Goal: Task Accomplishment & Management: Manage account settings

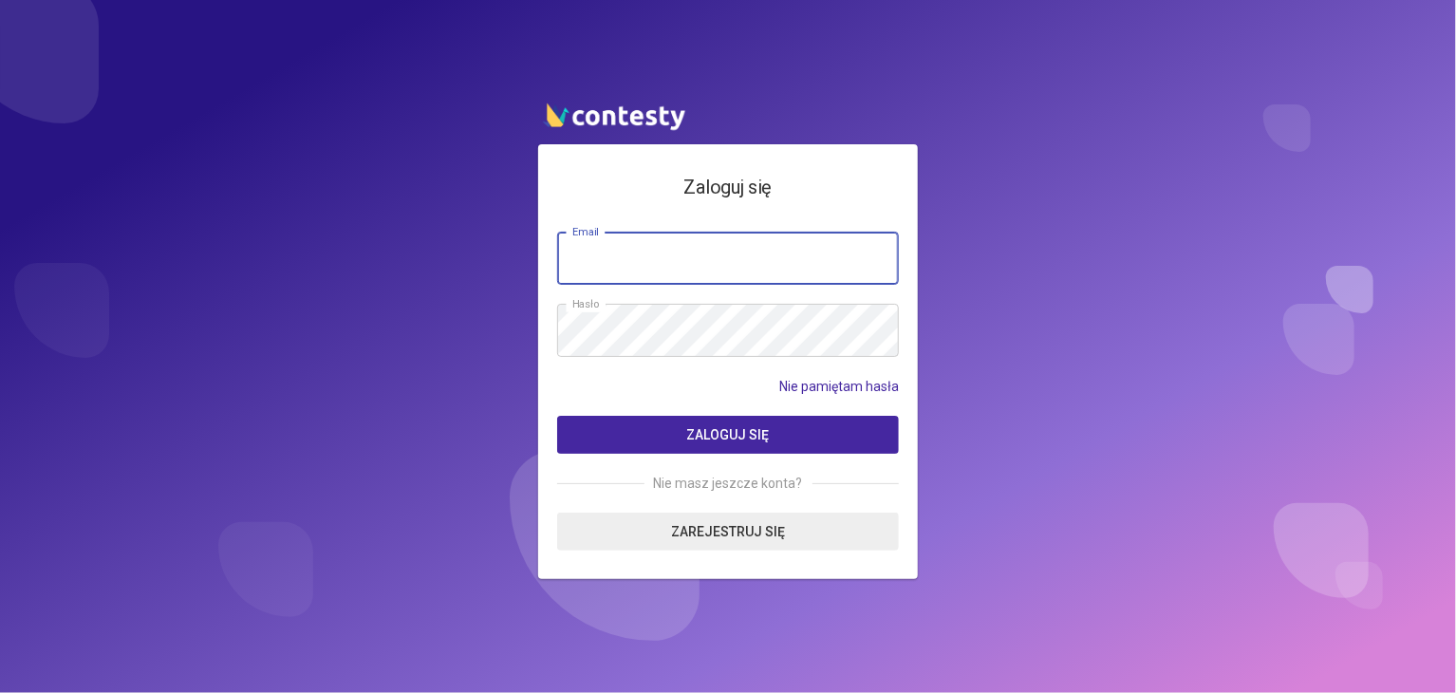
paste input "**********"
type input "**********"
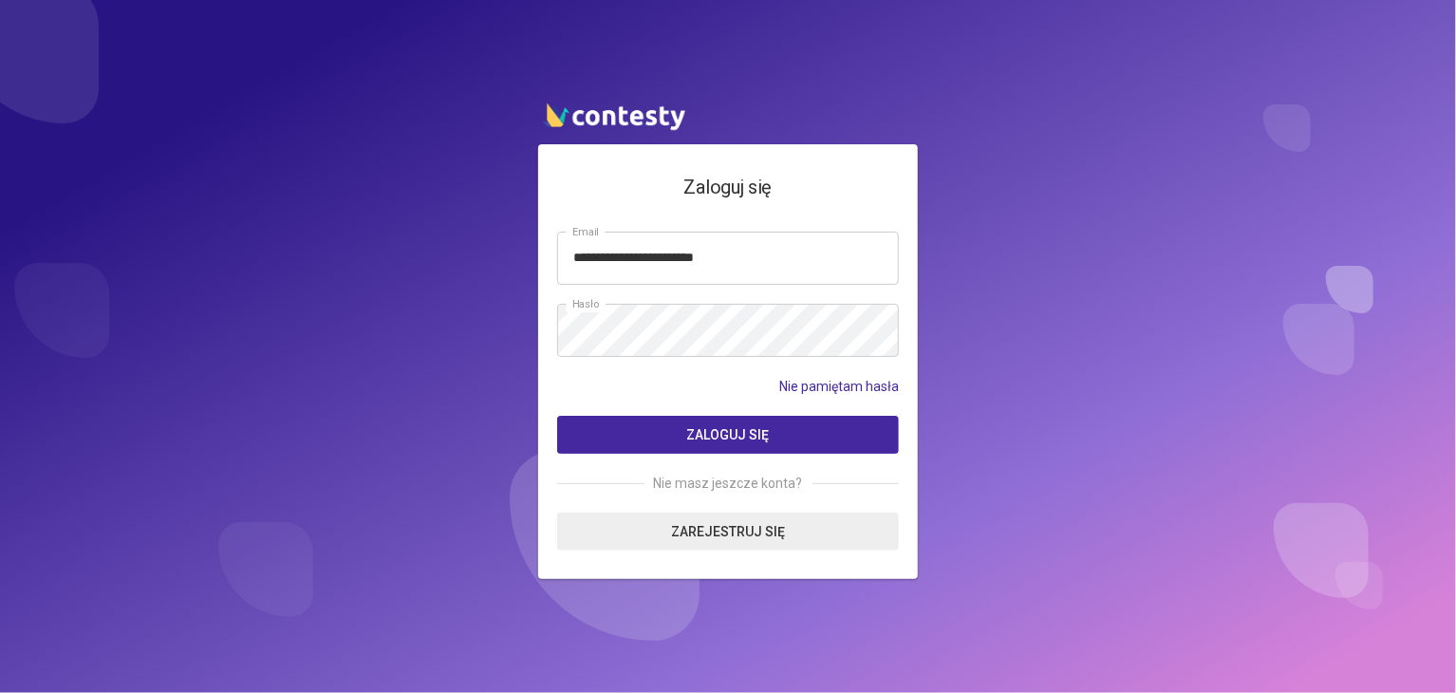
click at [683, 433] on button "Zaloguj się" at bounding box center [728, 435] width 342 height 38
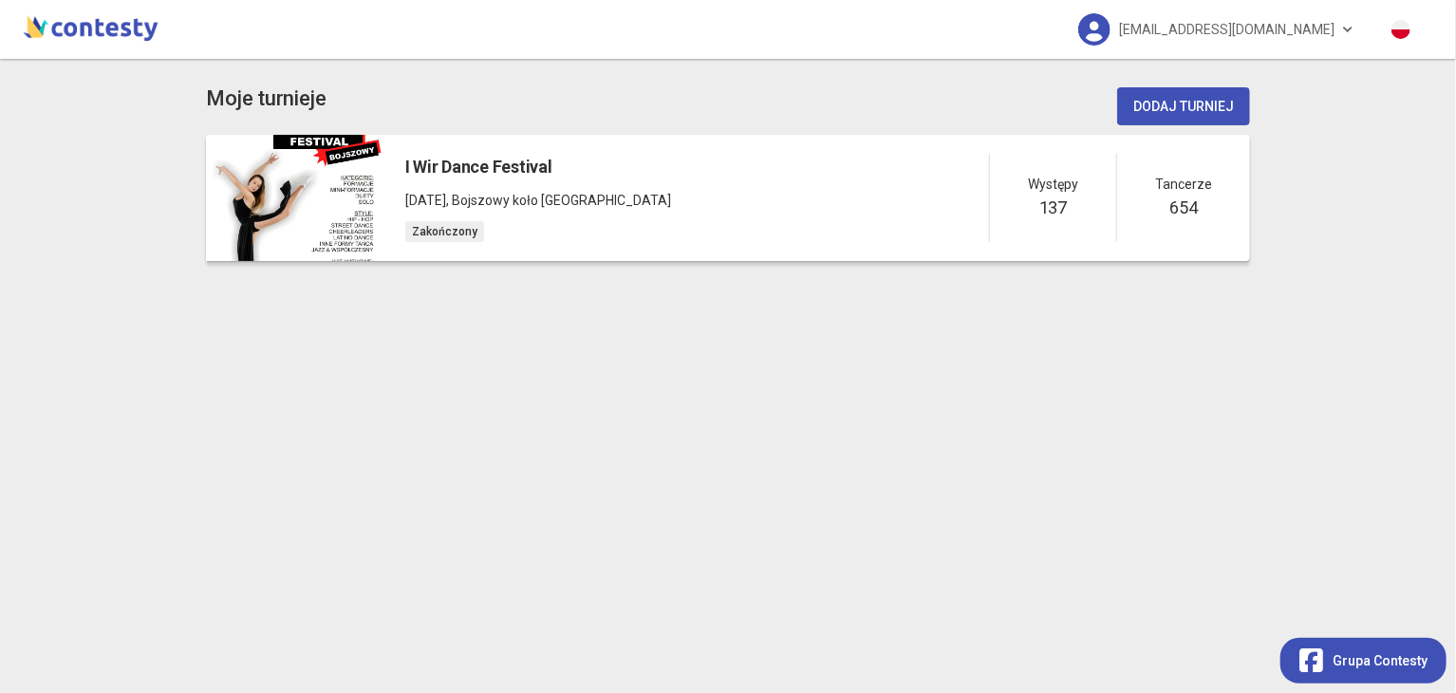
click at [690, 175] on div "I Wir Dance Festival 08 czerwca 2025 , Bojszowy koło Bierunia Zakończony Występ…" at bounding box center [818, 198] width 864 height 126
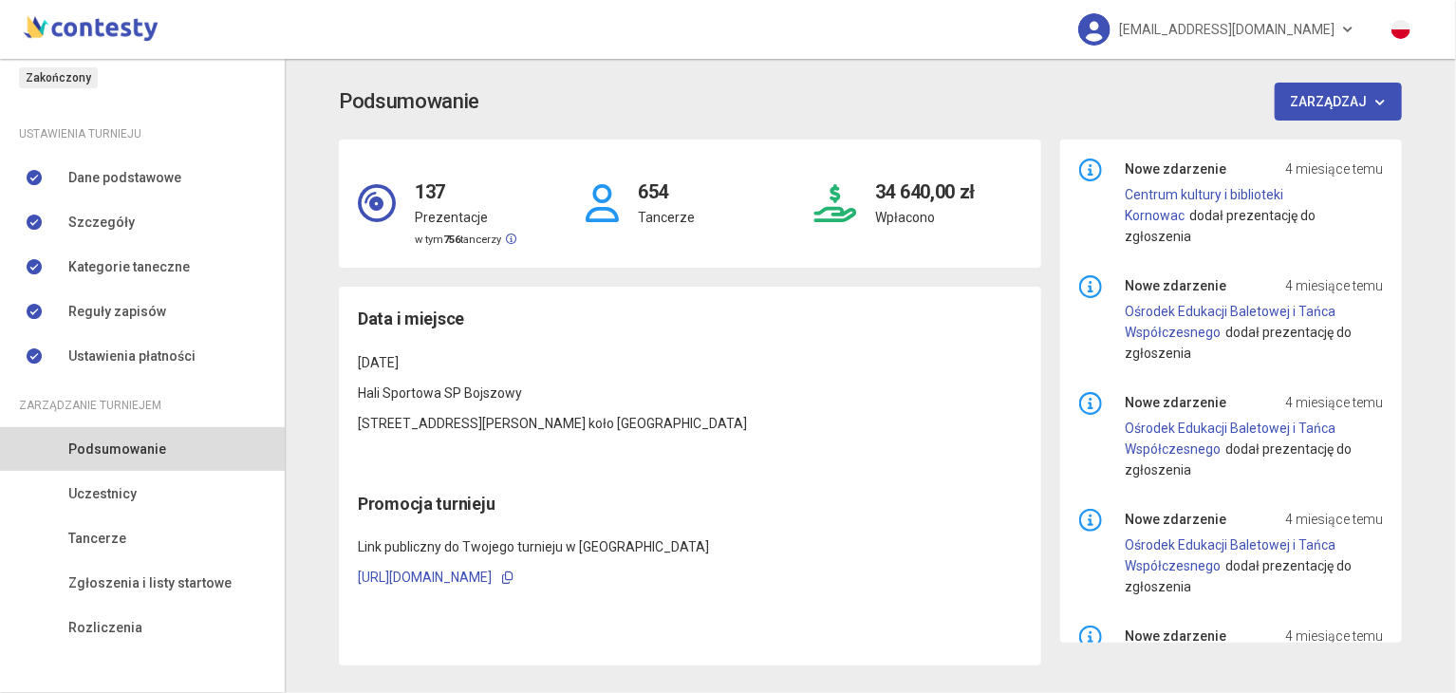
scroll to position [160, 0]
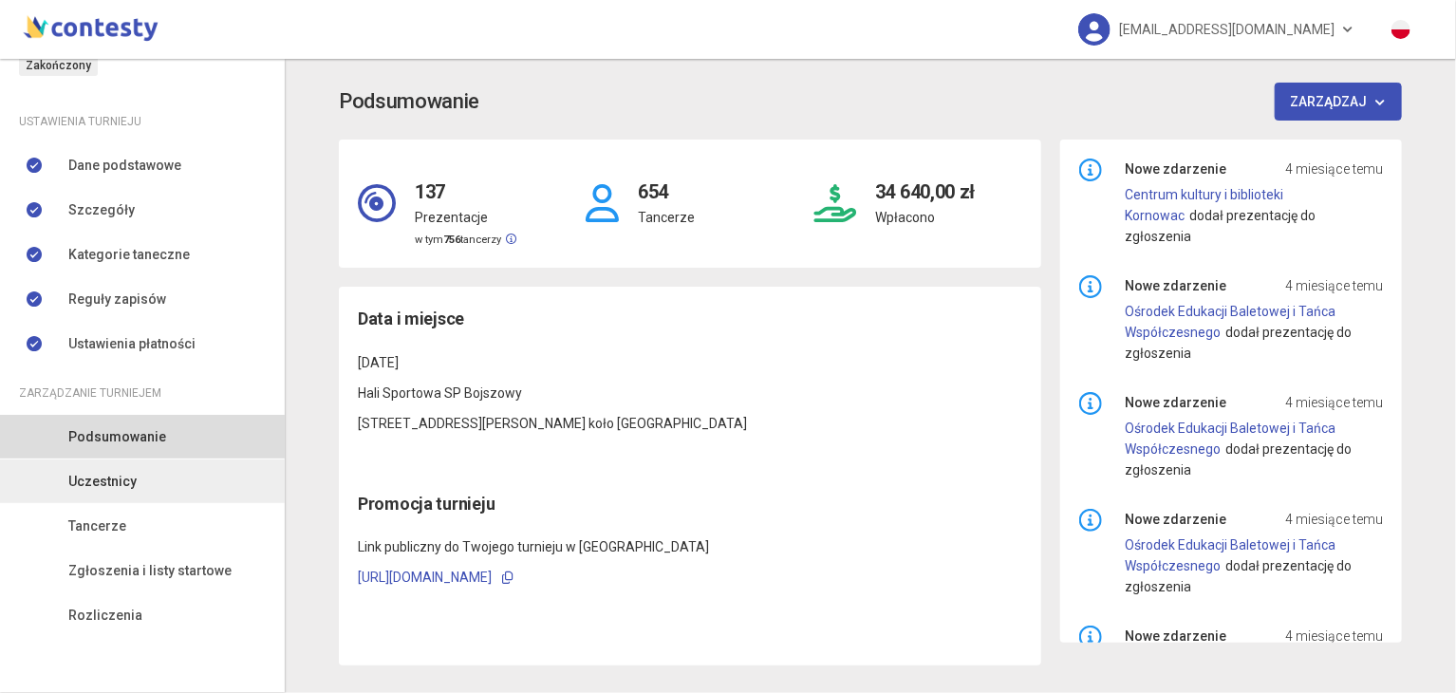
click at [143, 481] on link "Uczestnicy" at bounding box center [142, 482] width 285 height 44
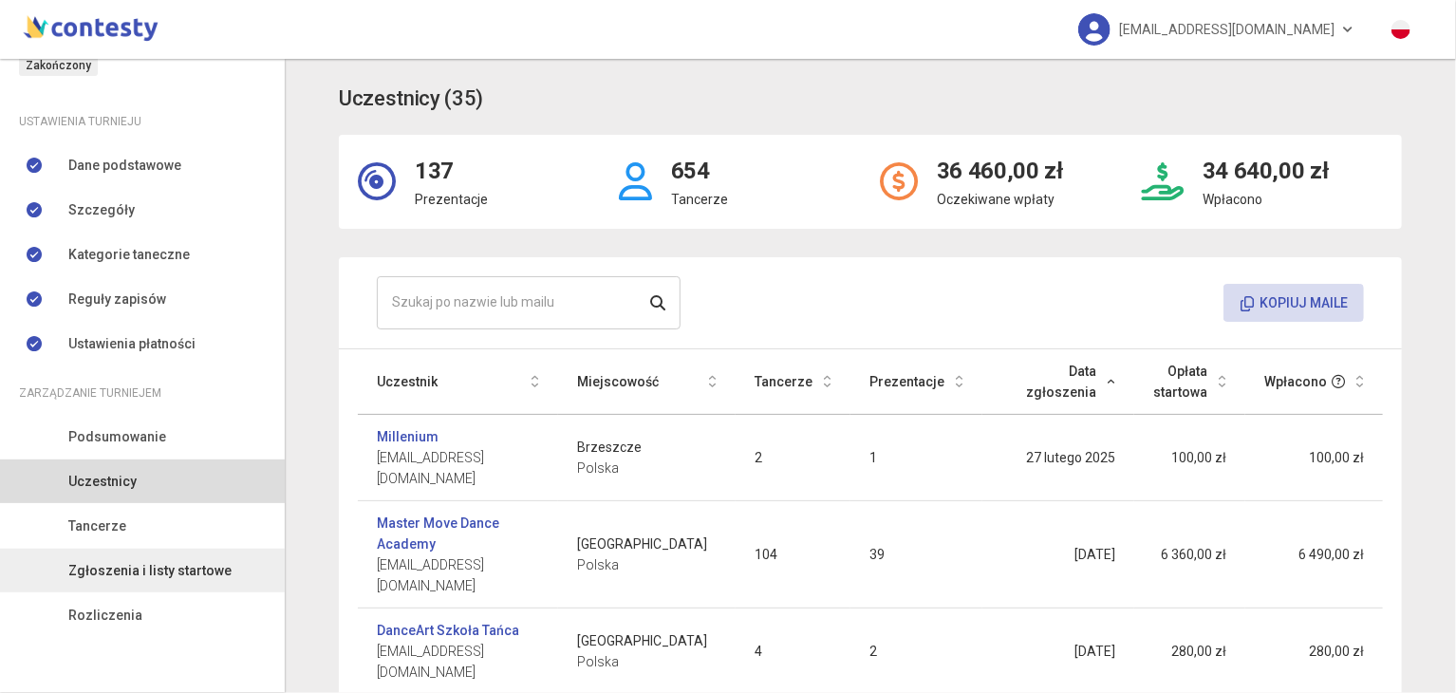
click at [125, 569] on span "Zgłoszenia i listy startowe" at bounding box center [149, 570] width 163 height 21
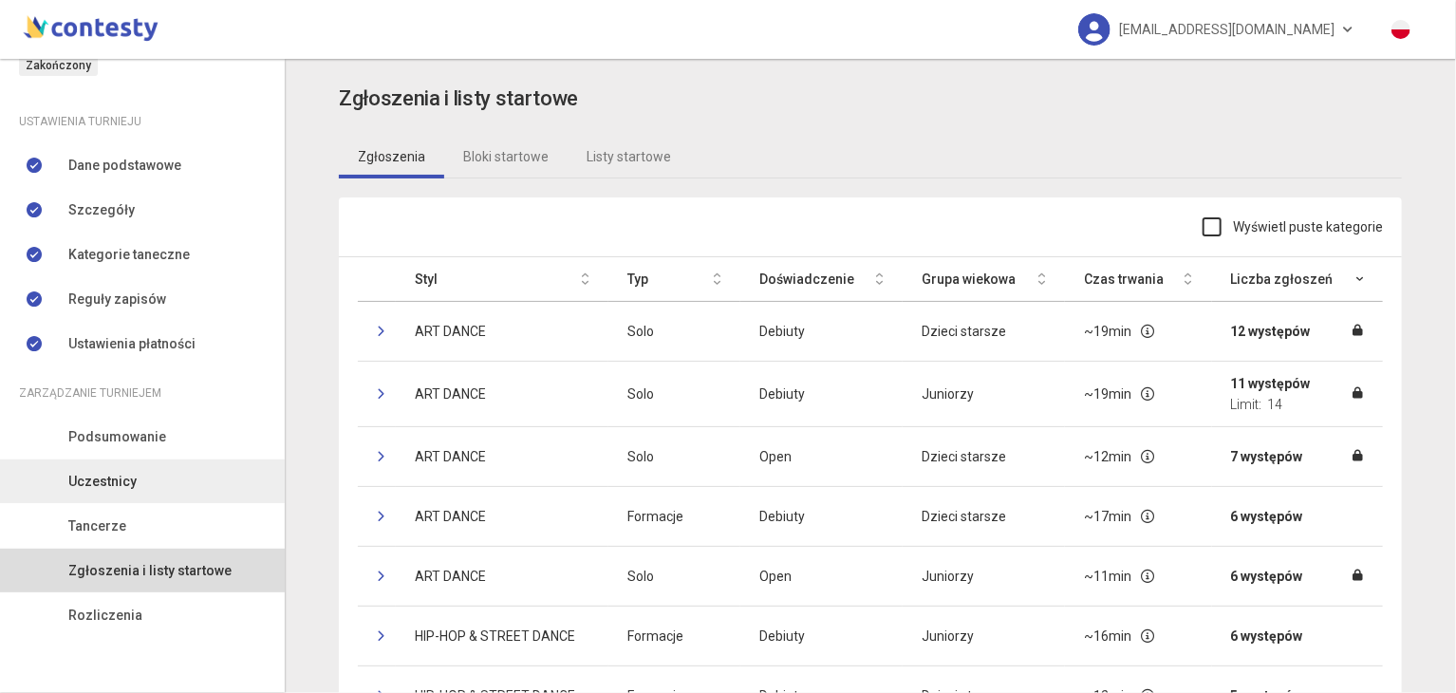
click at [139, 480] on link "Uczestnicy" at bounding box center [142, 482] width 285 height 44
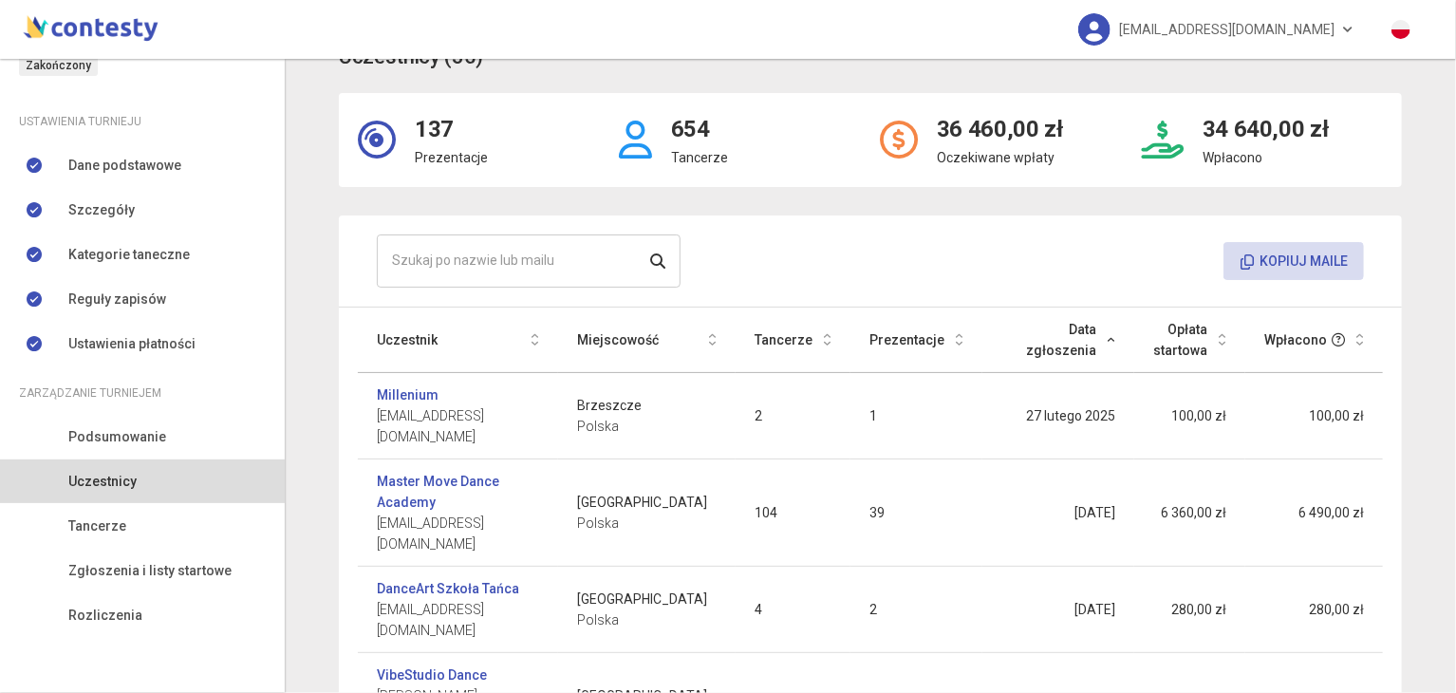
scroll to position [53, 0]
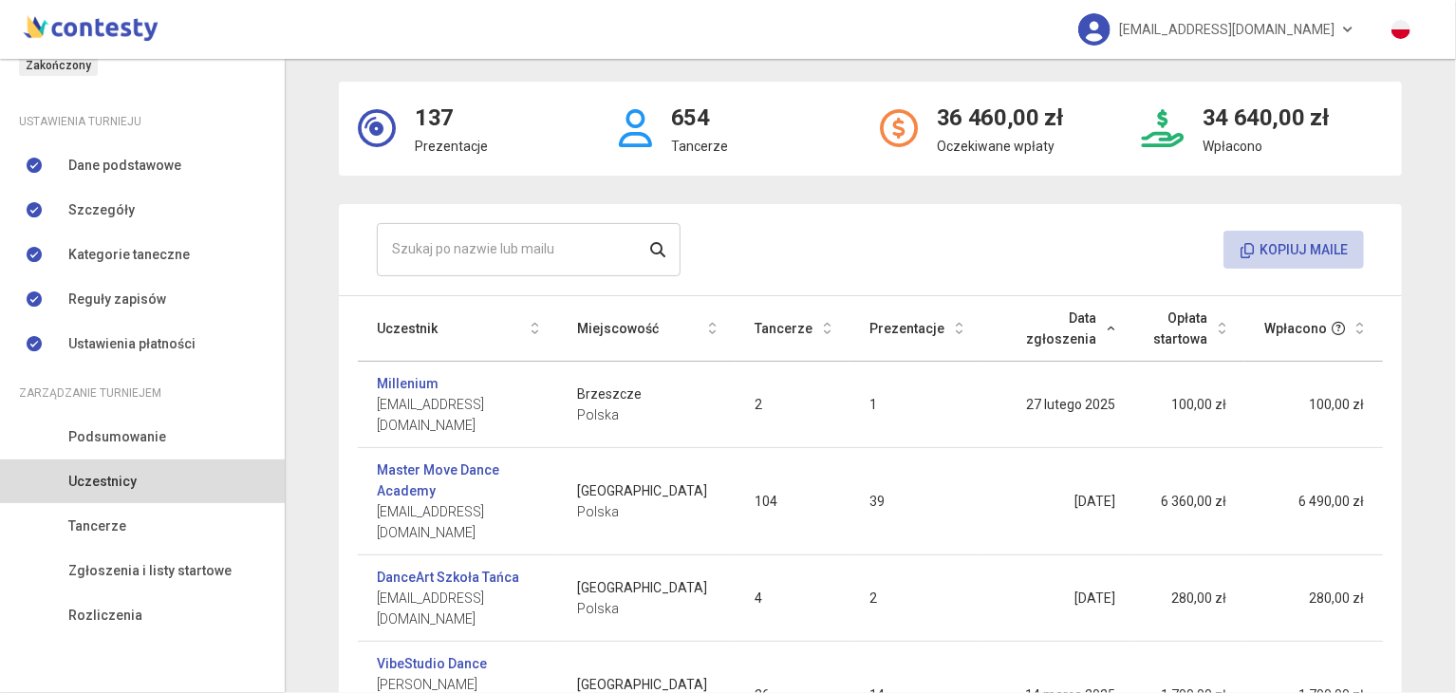
click at [1265, 250] on button "Kopiuj maile" at bounding box center [1294, 250] width 141 height 38
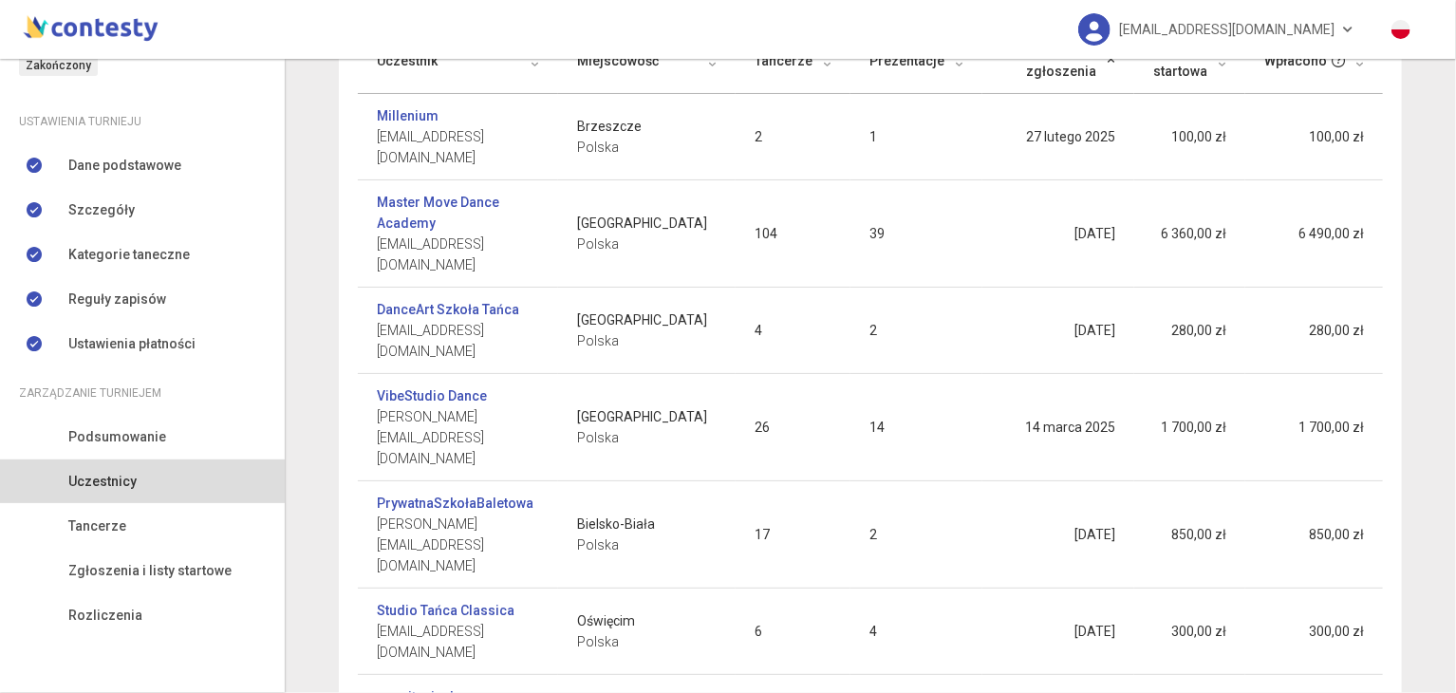
scroll to position [0, 0]
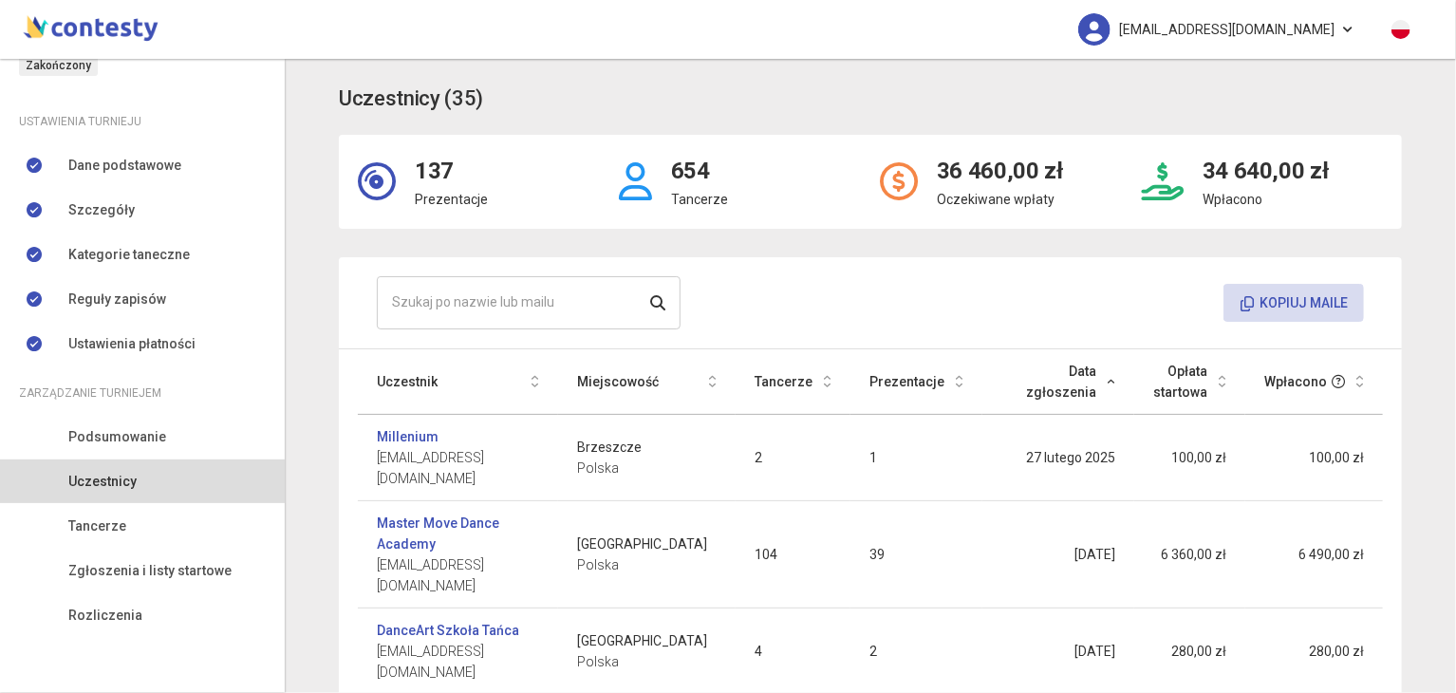
click at [1350, 38] on link "biuro@wirdancefestival.pl" at bounding box center [1217, 29] width 314 height 59
click at [1264, 72] on link "Wyloguj" at bounding box center [1217, 86] width 190 height 36
